Goal: Find specific page/section

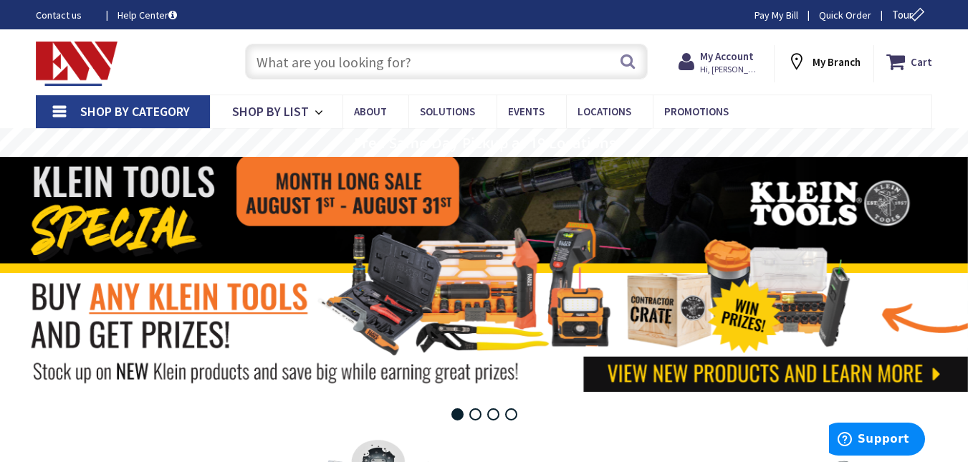
click at [413, 63] on input "text" at bounding box center [446, 62] width 403 height 36
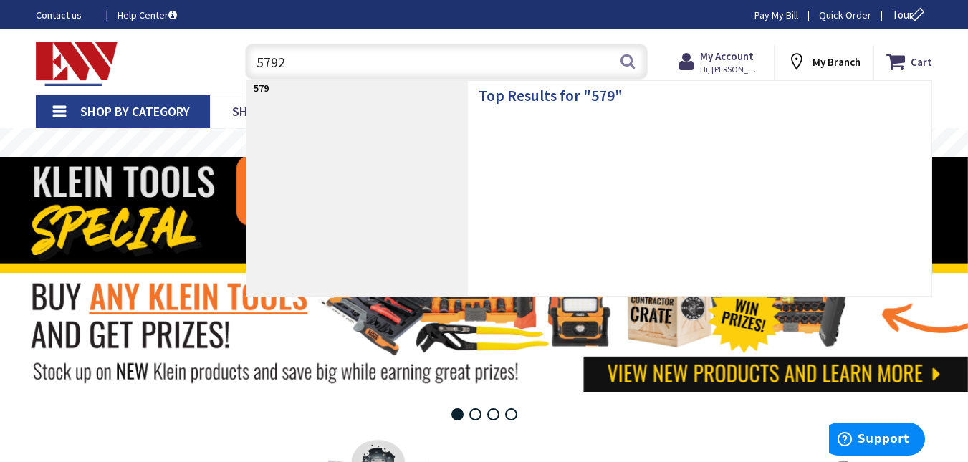
type input "57929"
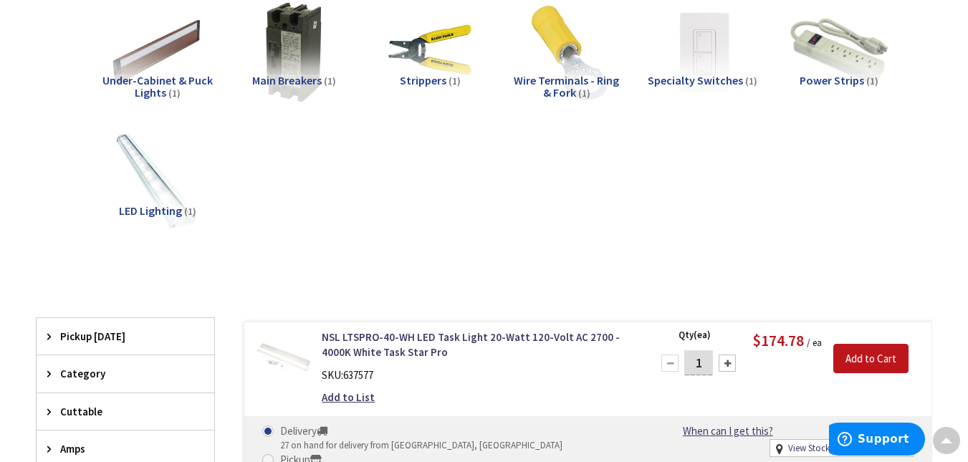
scroll to position [1, 0]
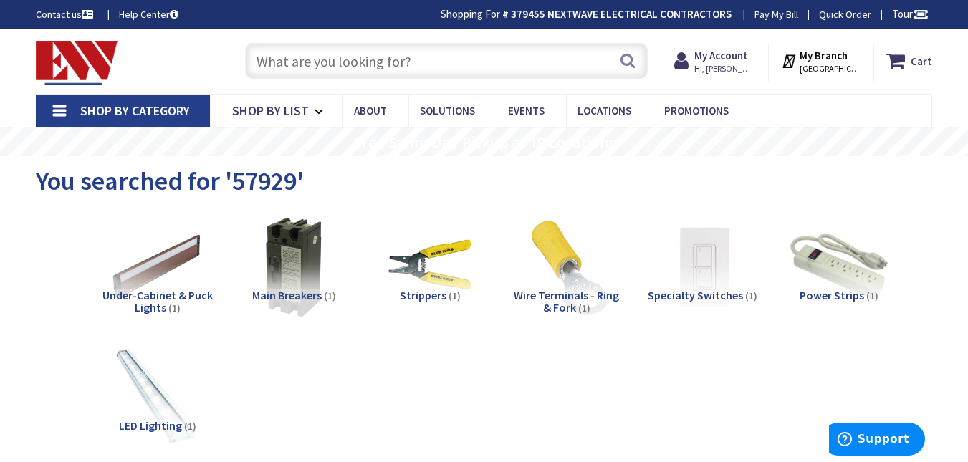
click at [361, 52] on input "text" at bounding box center [446, 61] width 403 height 36
paste input "NSI IPCS4020 Insulation Piercing Connector 2/0-6-AWG 4/0-2-AWG Main"
type input "NSI IPCS4020 Insulation Piercing Connector 2/0-6-AWG 4/0-2-AWG Main"
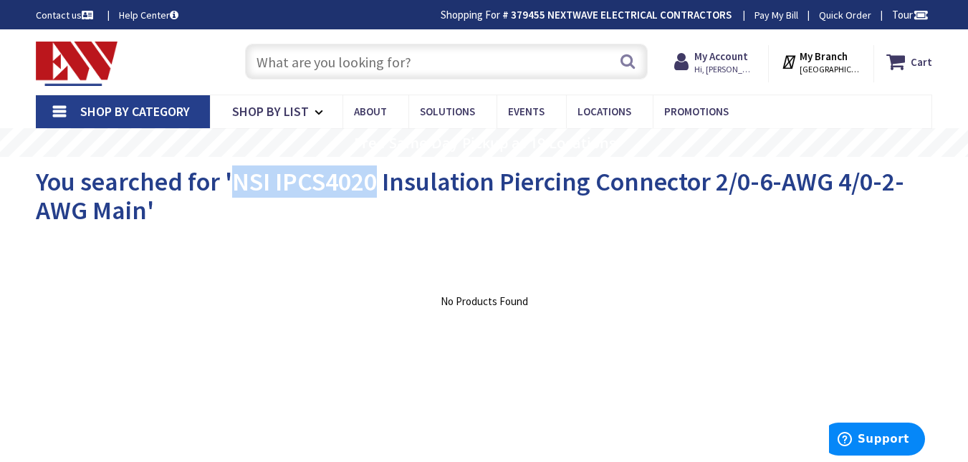
drag, startPoint x: 375, startPoint y: 181, endPoint x: 236, endPoint y: 185, distance: 139.7
click at [236, 185] on span "You searched for 'NSI IPCS4020 Insulation Piercing Connector 2/0-6-AWG 4/0-2-AW…" at bounding box center [470, 195] width 868 height 61
copy span "NSI IPCS4020"
click at [286, 64] on input "text" at bounding box center [446, 62] width 403 height 36
paste input "NSI IPCS4020"
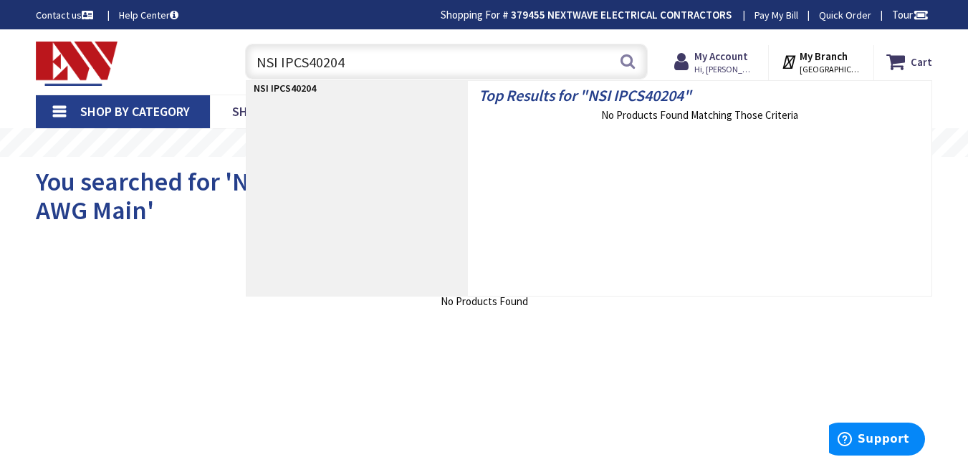
type input "NSI IPCS4020"
